Goal: Find specific page/section: Find specific page/section

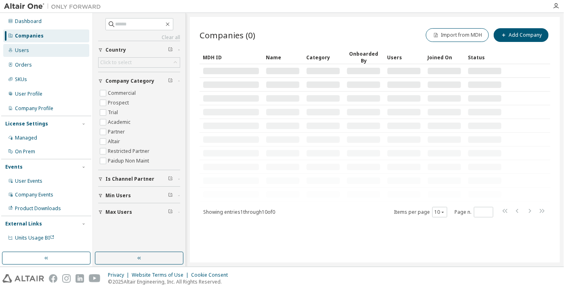
click at [23, 52] on div "Users" at bounding box center [22, 50] width 14 height 6
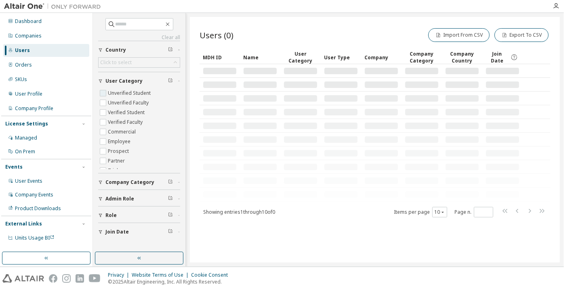
click at [131, 90] on label "Unverified Student" at bounding box center [130, 93] width 44 height 10
click at [131, 104] on label "Unverified Faculty" at bounding box center [129, 103] width 42 height 10
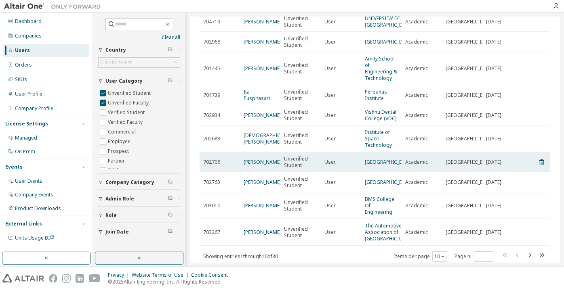
scroll to position [104, 0]
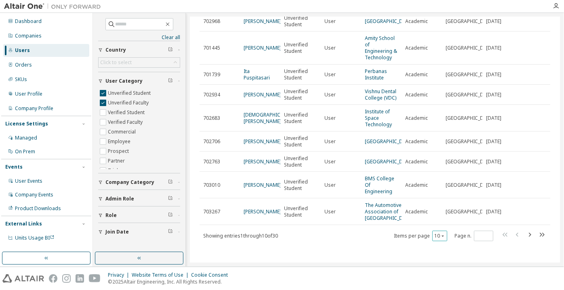
click at [437, 240] on div "10" at bounding box center [439, 236] width 15 height 10
click at [440, 238] on icon "button" at bounding box center [442, 236] width 5 height 5
click at [435, 226] on div "100" at bounding box center [436, 226] width 65 height 10
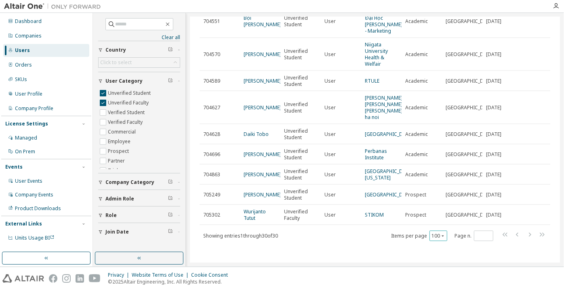
scroll to position [573, 0]
click at [407, 266] on div "Clear all Join Date Role Admin Role Company Category User Category Unverified S…" at bounding box center [328, 140] width 471 height 254
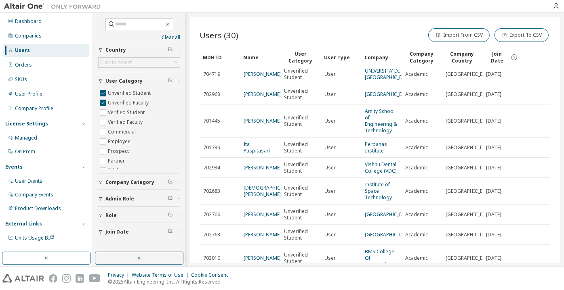
scroll to position [0, 0]
